Goal: Browse casually

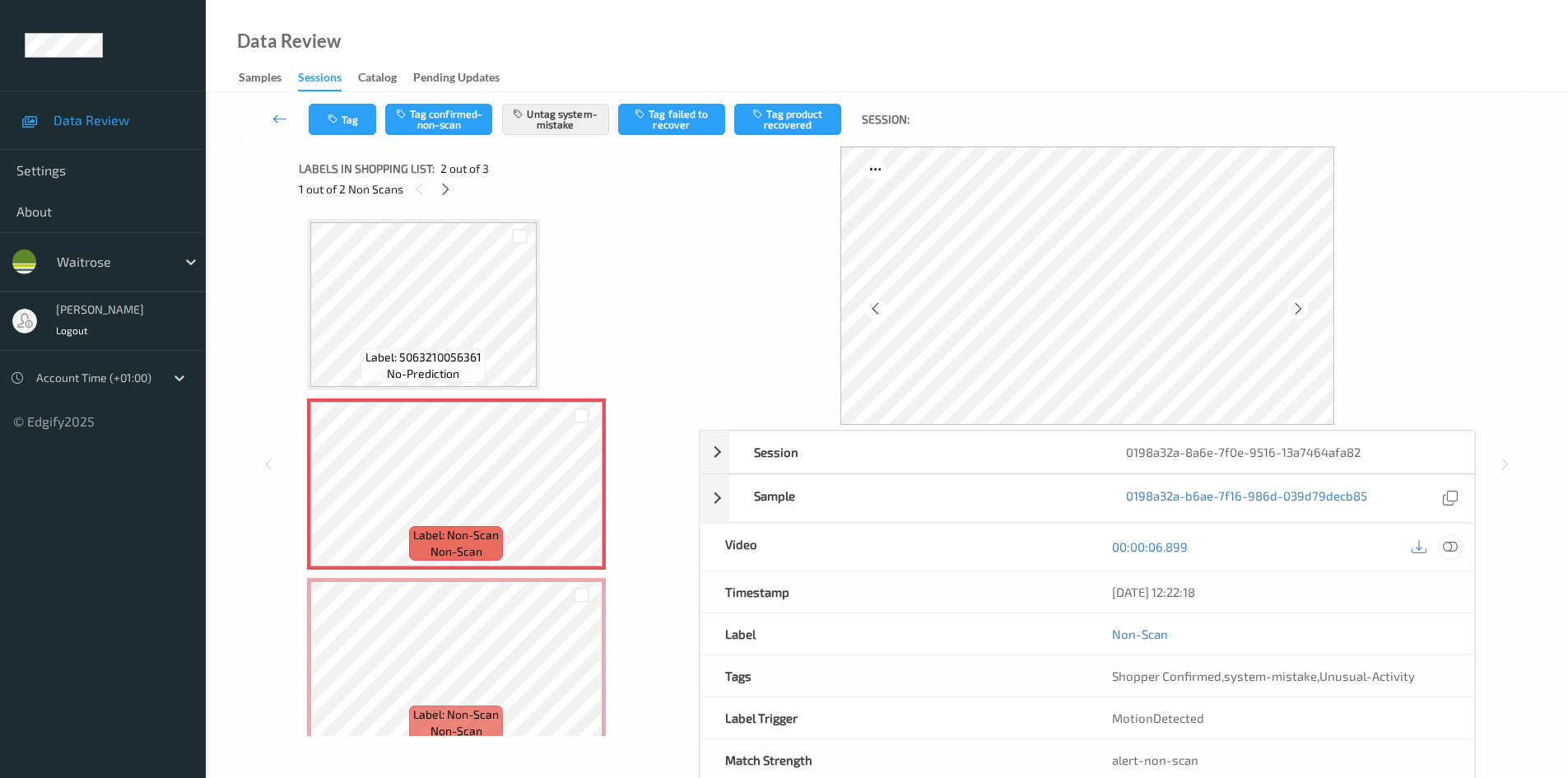
click at [1456, 549] on icon at bounding box center [1451, 546] width 15 height 15
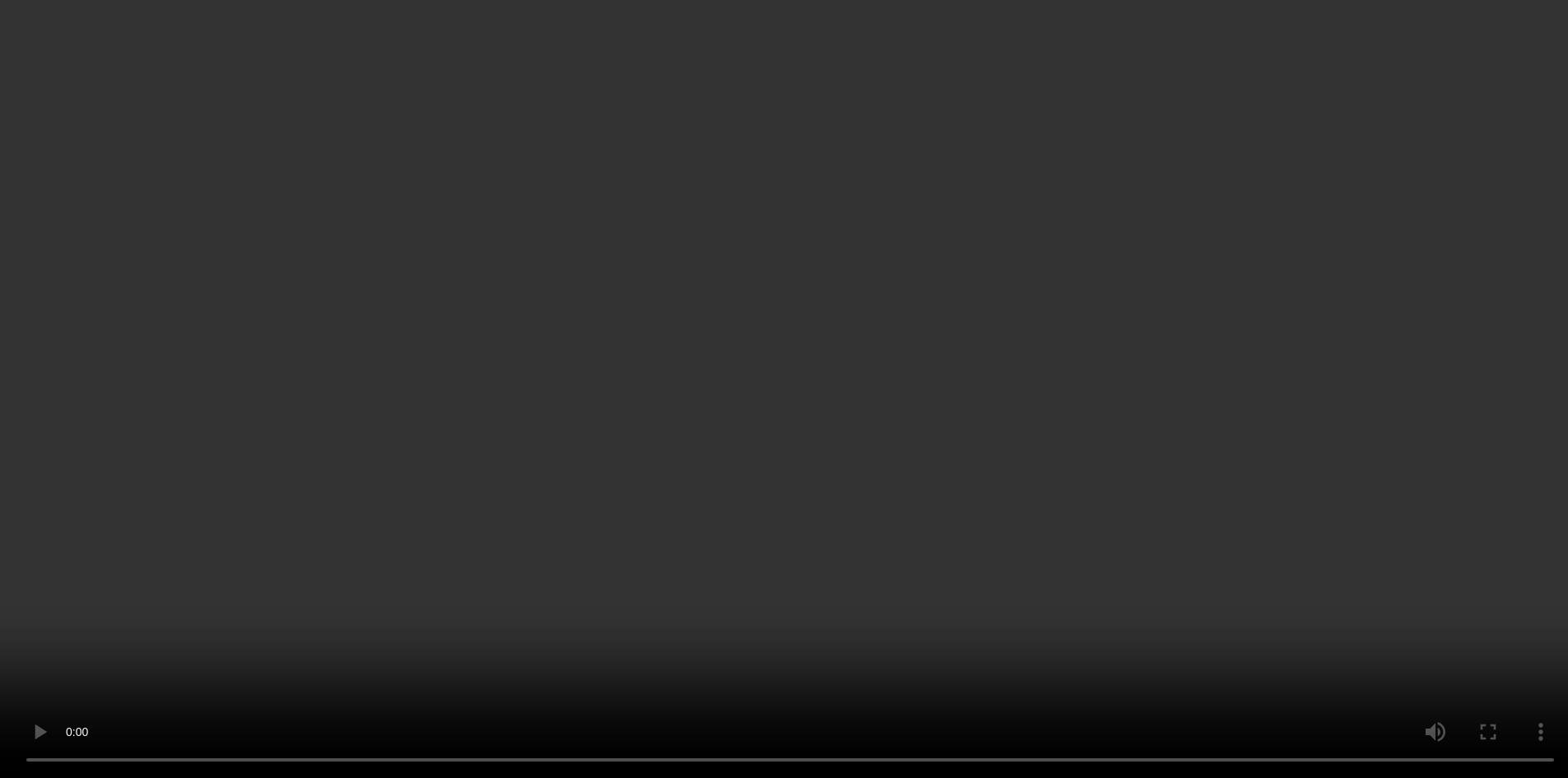
scroll to position [21, 0]
